Goal: Information Seeking & Learning: Learn about a topic

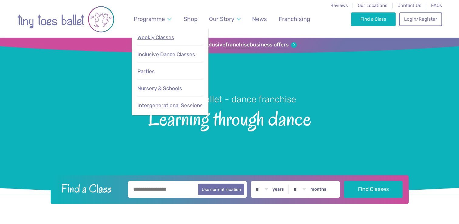
click at [165, 36] on span "Weekly Classes" at bounding box center [156, 37] width 37 height 6
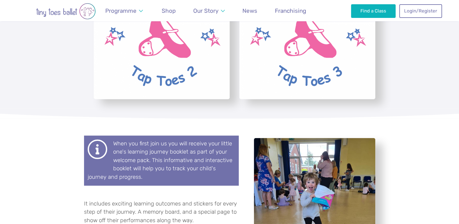
scroll to position [1557, 0]
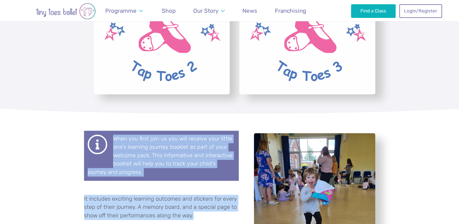
drag, startPoint x: 113, startPoint y: 106, endPoint x: 196, endPoint y: 187, distance: 115.9
click at [196, 187] on div "When you first join us you will receive your little one's learning journey book…" at bounding box center [161, 192] width 155 height 122
copy div "When you first join us you will receive your little one's learning journey book…"
